Goal: Transaction & Acquisition: Purchase product/service

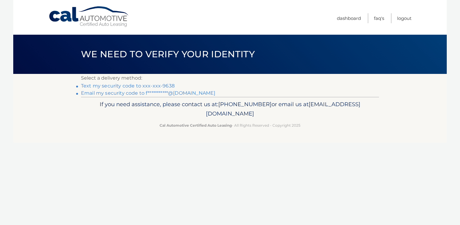
click at [164, 85] on link "Text my security code to xxx-xxx-9638" at bounding box center [128, 86] width 94 height 6
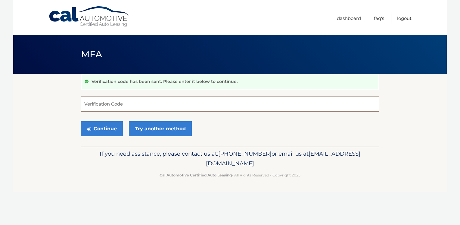
click at [97, 103] on input "Verification Code" at bounding box center [230, 103] width 298 height 15
type input "959930"
click at [102, 132] on button "Continue" at bounding box center [102, 128] width 42 height 15
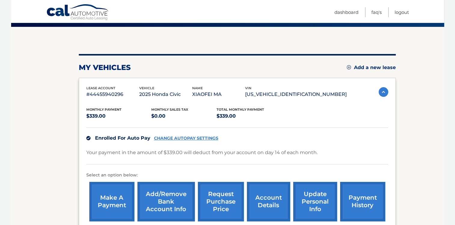
scroll to position [60, 0]
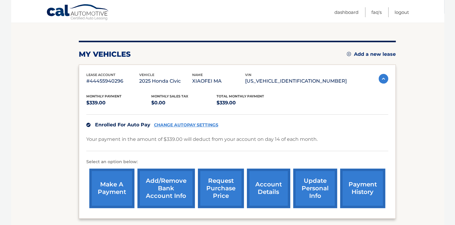
click at [115, 178] on link "make a payment" at bounding box center [111, 187] width 45 height 39
click at [162, 179] on link "Add/Remove bank account info" at bounding box center [166, 187] width 57 height 39
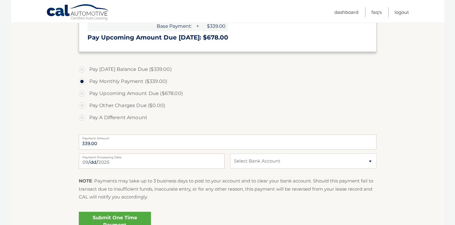
scroll to position [211, 0]
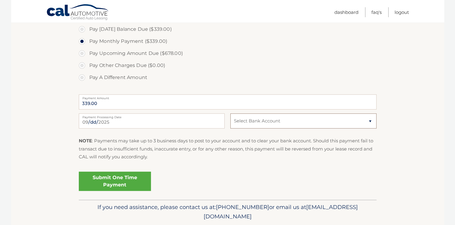
click at [265, 122] on select "Select Bank Account Checking CITIBANK NA *****5136 Checking CATHAY BANK *****39…" at bounding box center [304, 120] width 146 height 15
click at [263, 74] on label "Pay A Different Amount" at bounding box center [228, 77] width 298 height 12
click at [87, 74] on input "Pay A Different Amount" at bounding box center [84, 76] width 6 height 10
radio input "true"
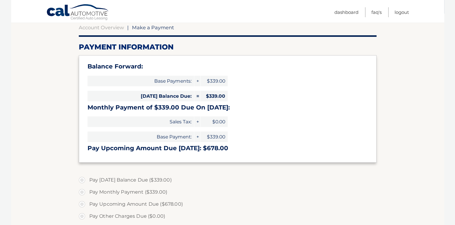
scroll to position [0, 0]
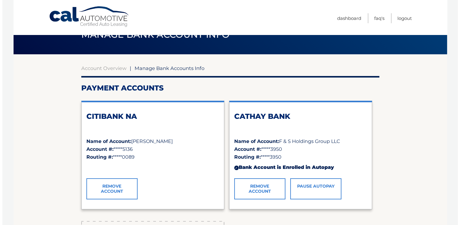
scroll to position [30, 0]
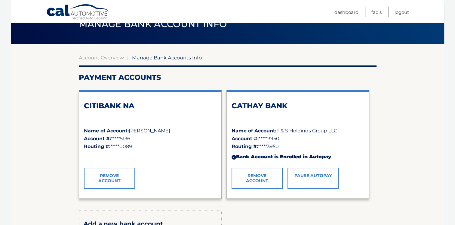
click at [263, 179] on link "Remove Account" at bounding box center [257, 177] width 51 height 21
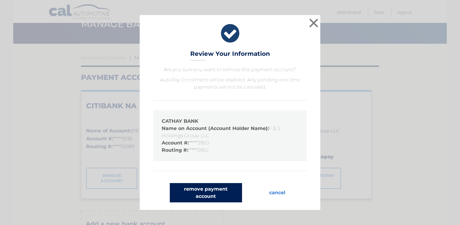
click at [207, 199] on button "remove payment account" at bounding box center [206, 192] width 72 height 19
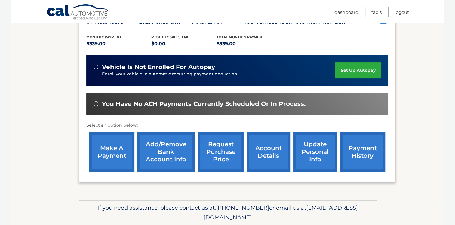
scroll to position [120, 0]
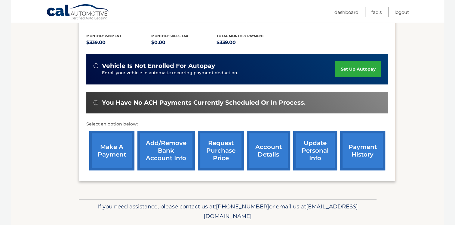
click at [176, 153] on link "Add/Remove bank account info" at bounding box center [166, 150] width 57 height 39
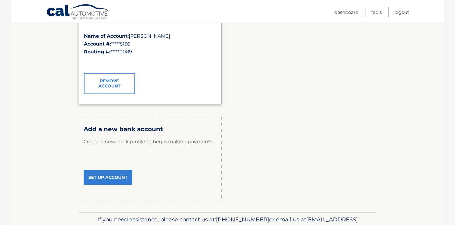
scroll to position [150, 0]
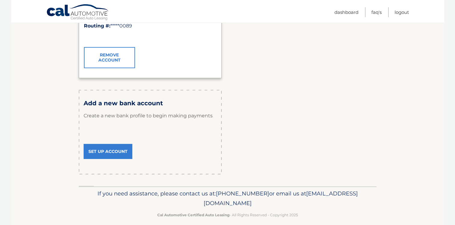
click at [121, 153] on link "Set Up Account" at bounding box center [108, 151] width 49 height 15
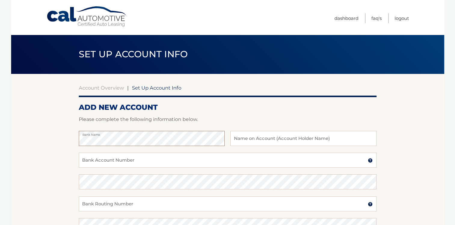
click at [76, 138] on section "Account Overview | Set Up Account Info ADD NEW ACCOUNT Please complete the foll…" at bounding box center [227, 189] width 433 height 230
click at [246, 140] on input "text" at bounding box center [304, 138] width 146 height 15
drag, startPoint x: 246, startPoint y: 140, endPoint x: 239, endPoint y: 140, distance: 7.2
click at [239, 140] on input "text" at bounding box center [304, 138] width 146 height 15
type input "F & S Holdings Group LLC"
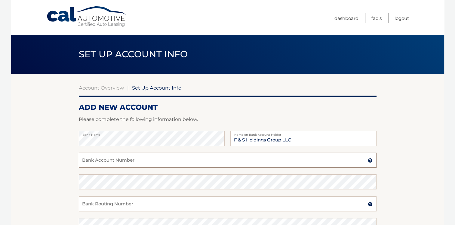
click at [141, 162] on input "Bank Account Number" at bounding box center [228, 159] width 298 height 15
type input "508056983"
click at [113, 204] on input "Bank Routing Number" at bounding box center [228, 203] width 298 height 15
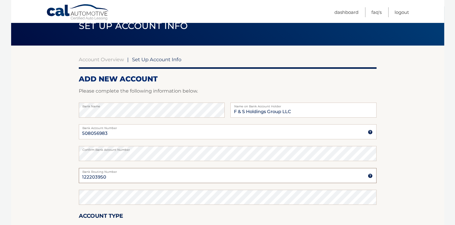
scroll to position [60, 0]
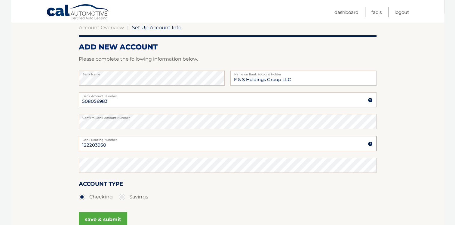
type input "122203950"
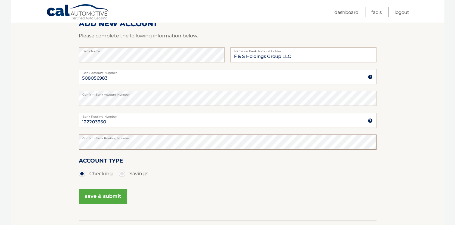
scroll to position [120, 0]
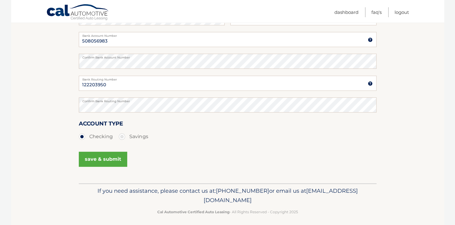
click at [105, 159] on button "save & submit" at bounding box center [103, 158] width 48 height 15
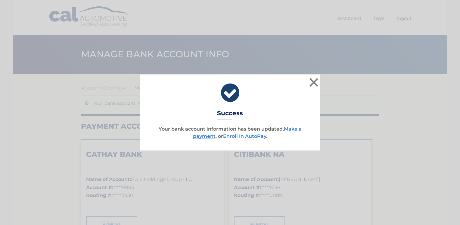
click at [243, 135] on link "Enroll In AutoPay" at bounding box center [244, 136] width 43 height 6
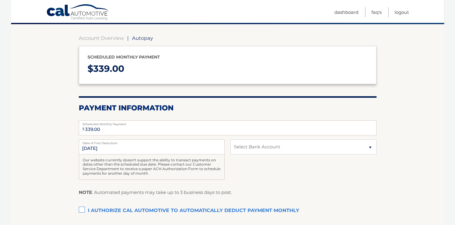
scroll to position [60, 0]
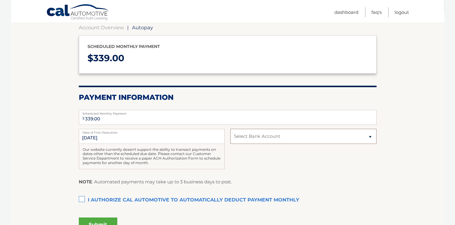
click at [258, 137] on select "Select Bank Account Checking CATHAY BANK *****6983 Checking CITIBANK NA *****51…" at bounding box center [304, 136] width 146 height 15
select select "ZjFkMGJiMGQtNmU2Ny00YzE0LTgyMzEtNTU4MmNhZDM3NGQ2"
click at [231, 129] on select "Select Bank Account Checking CATHAY BANK *****6983 Checking CITIBANK NA *****51…" at bounding box center [304, 136] width 146 height 15
click at [85, 199] on label "I authorize cal automotive to automatically deduct payment monthly This checkbo…" at bounding box center [228, 200] width 298 height 12
click at [0, 0] on input "I authorize cal automotive to automatically deduct payment monthly This checkbo…" at bounding box center [0, 0] width 0 height 0
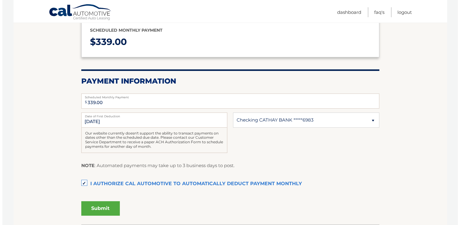
scroll to position [90, 0]
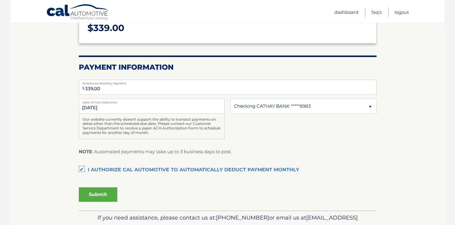
click at [106, 193] on button "Submit" at bounding box center [98, 194] width 39 height 14
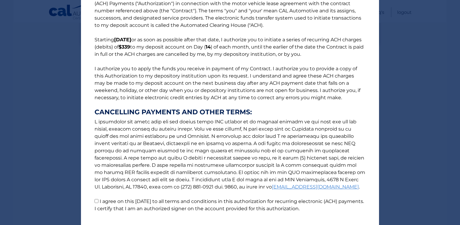
scroll to position [30, 0]
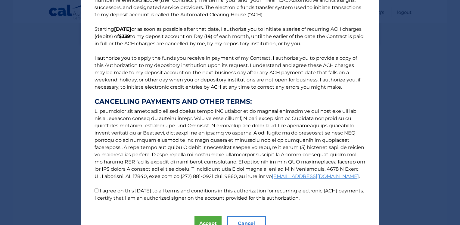
click at [95, 190] on input "I agree on this 09/15/2025 to all terms and conditions in this authorization fo…" at bounding box center [97, 190] width 4 height 4
checkbox input "true"
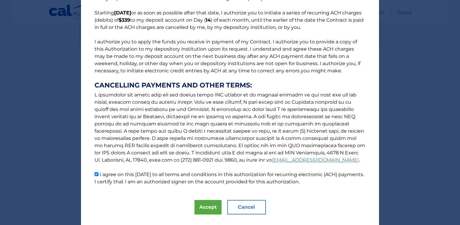
scroll to position [60, 0]
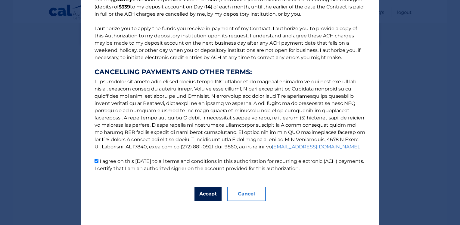
click at [200, 193] on button "Accept" at bounding box center [207, 193] width 27 height 14
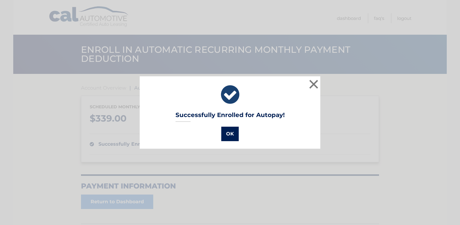
click at [229, 135] on button "OK" at bounding box center [229, 133] width 17 height 14
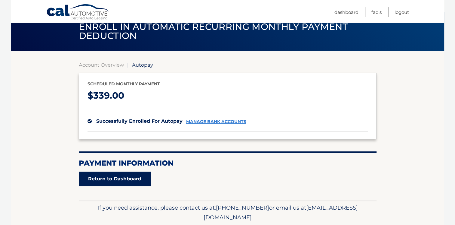
scroll to position [43, 0]
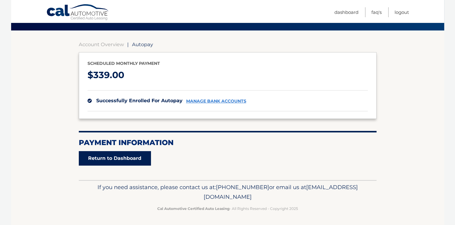
click at [125, 156] on link "Return to Dashboard" at bounding box center [115, 158] width 72 height 14
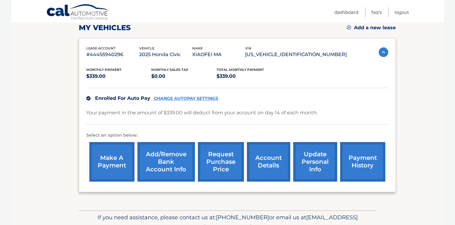
scroll to position [90, 0]
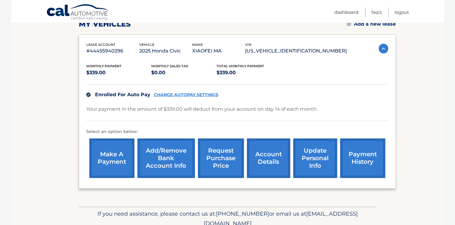
click at [112, 158] on link "make a payment" at bounding box center [111, 157] width 45 height 39
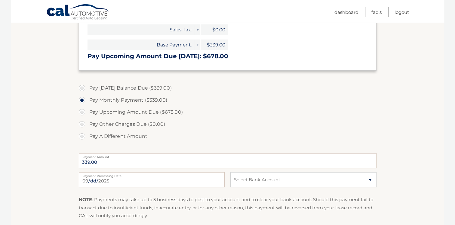
scroll to position [181, 0]
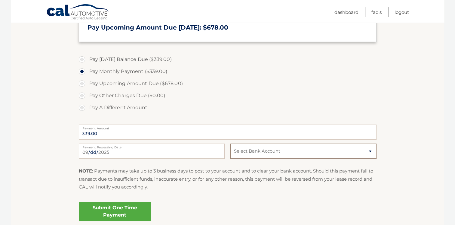
click at [252, 151] on select "Select Bank Account Checking CATHAY BANK *****6983 Checking CITIBANK NA *****51…" at bounding box center [304, 150] width 146 height 15
select select "ZjFkMGJiMGQtNmU2Ny00YzE0LTgyMzEtNTU4MmNhZDM3NGQ2"
click at [231, 143] on select "Select Bank Account Checking CATHAY BANK *****6983 Checking CITIBANK NA *****51…" at bounding box center [304, 150] width 146 height 15
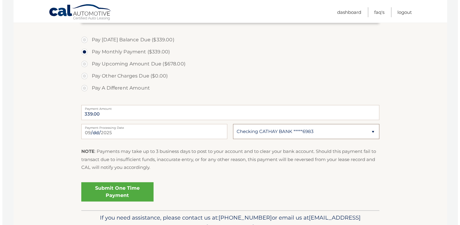
scroll to position [211, 0]
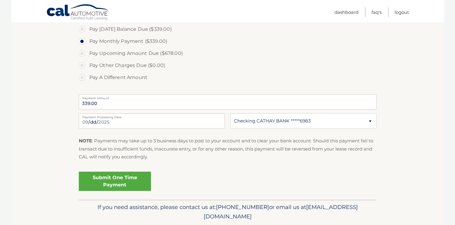
click at [135, 180] on link "Submit One Time Payment" at bounding box center [115, 180] width 72 height 19
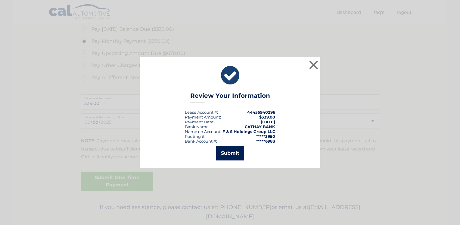
click at [230, 154] on button "Submit" at bounding box center [230, 153] width 28 height 14
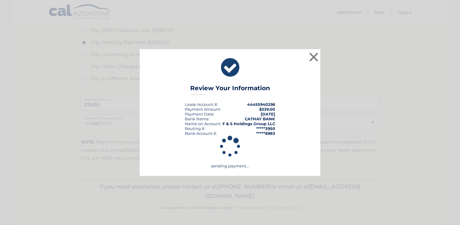
scroll to position [209, 0]
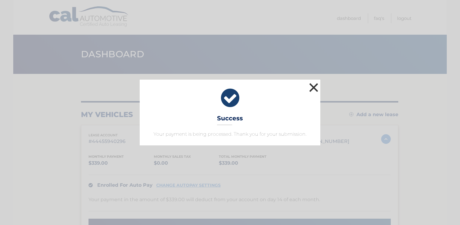
click at [314, 86] on button "×" at bounding box center [314, 87] width 12 height 12
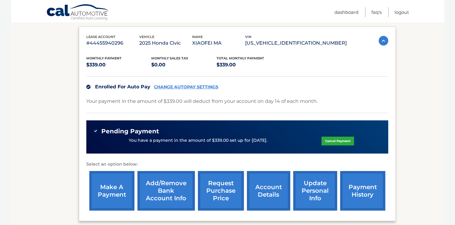
scroll to position [150, 0]
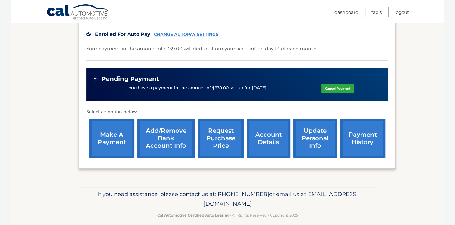
click at [117, 139] on link "make a payment" at bounding box center [111, 137] width 45 height 39
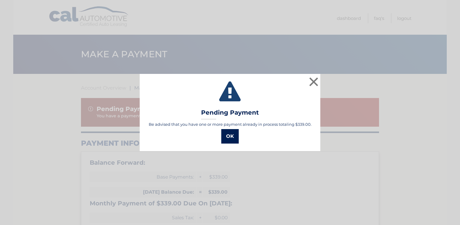
click at [227, 135] on button "OK" at bounding box center [229, 136] width 17 height 14
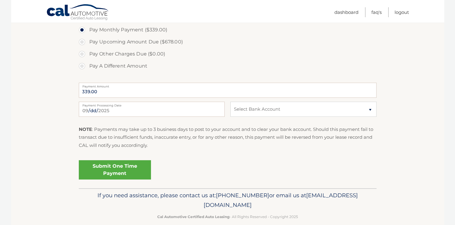
scroll to position [266, 0]
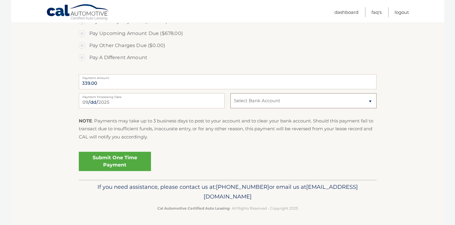
click at [271, 103] on select "Select Bank Account Checking CATHAY BANK *****6983 Checking CITIBANK NA *****51…" at bounding box center [304, 100] width 146 height 15
